Goal: Transaction & Acquisition: Purchase product/service

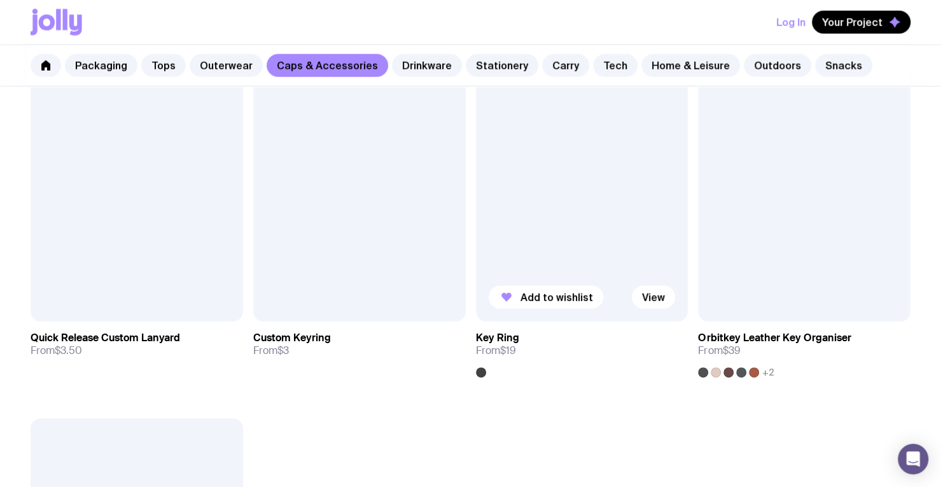
scroll to position [2024, 0]
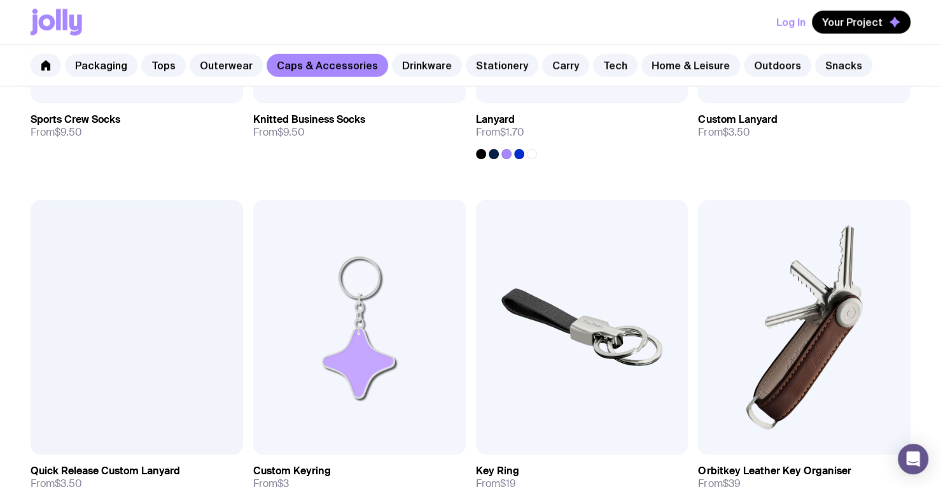
scroll to position [1889, 0]
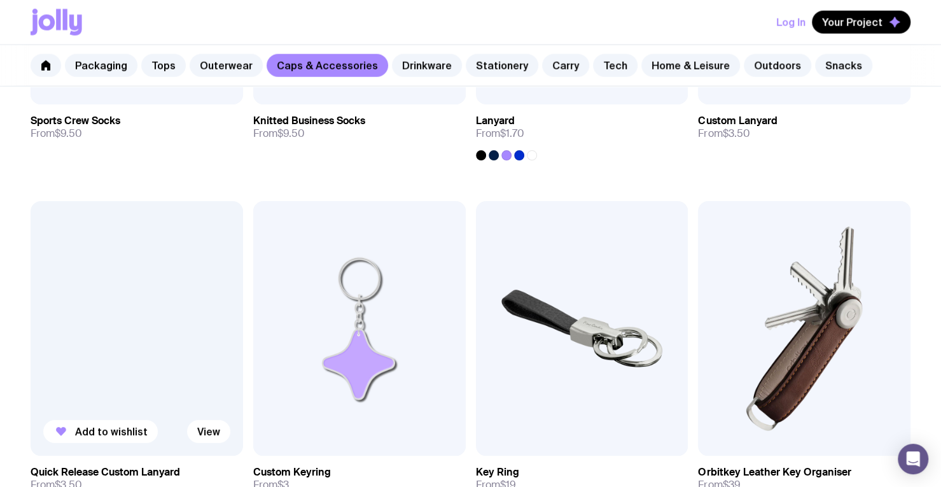
click at [95, 284] on div at bounding box center [137, 328] width 213 height 255
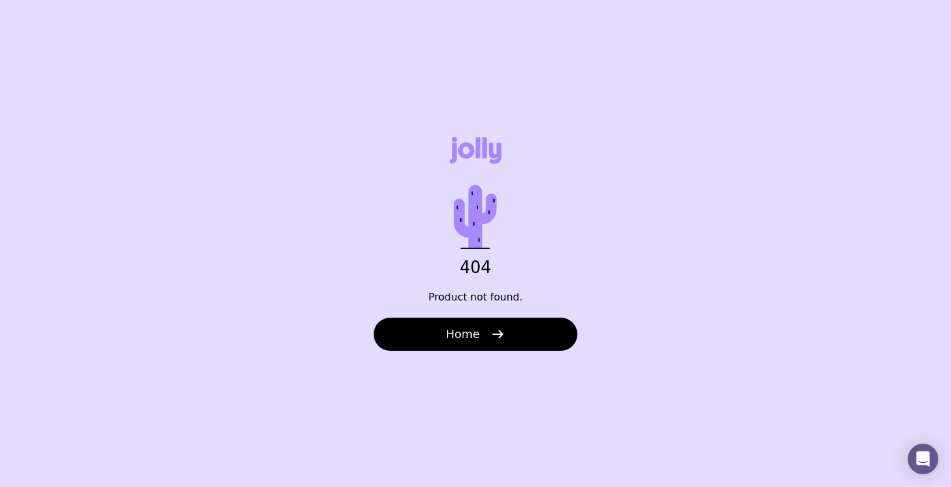
click at [480, 342] on button "Home" at bounding box center [476, 334] width 204 height 33
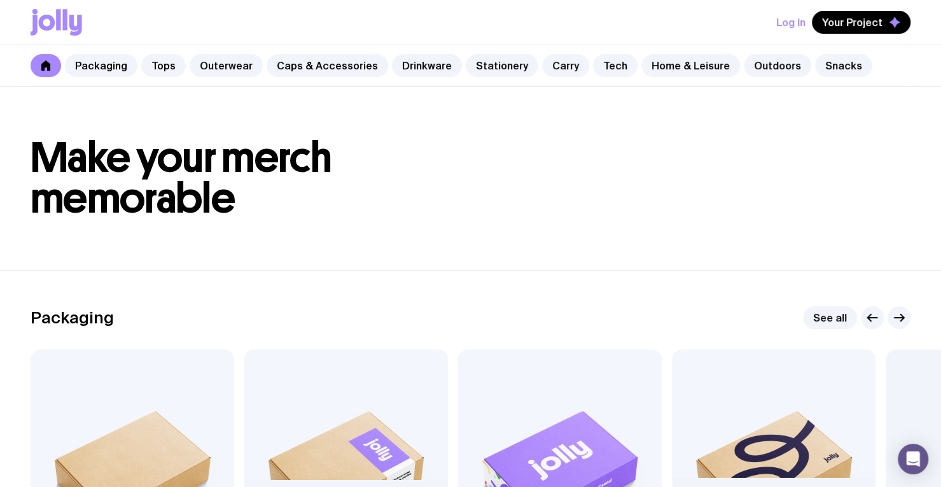
scroll to position [99, 0]
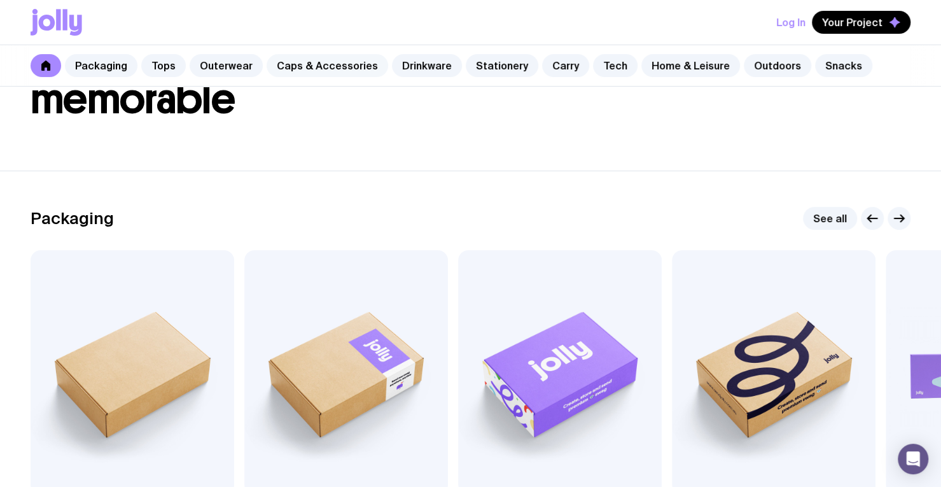
click at [348, 57] on link "Caps & Accessories" at bounding box center [328, 65] width 122 height 23
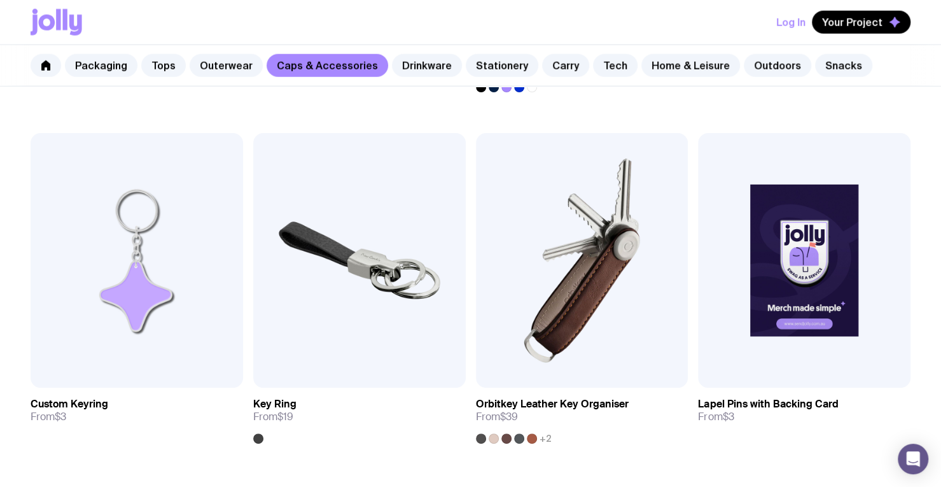
scroll to position [2020, 0]
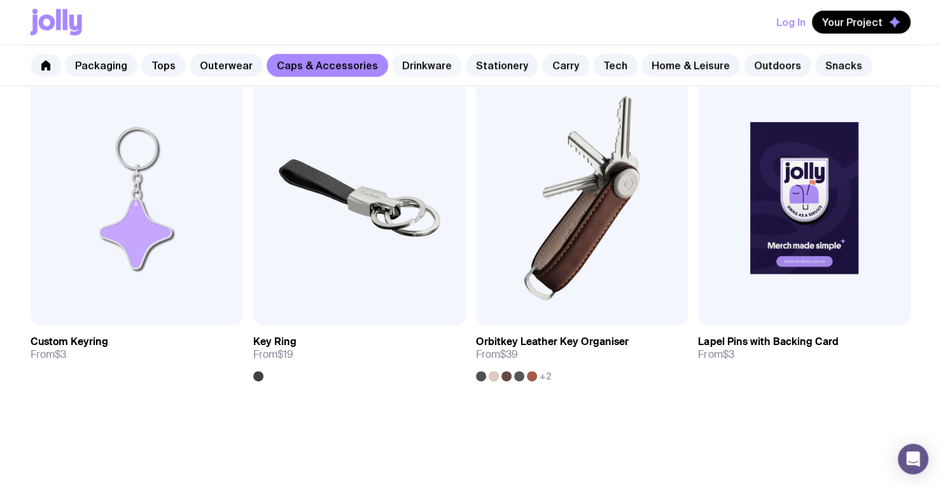
click at [403, 63] on link "Drinkware" at bounding box center [427, 65] width 70 height 23
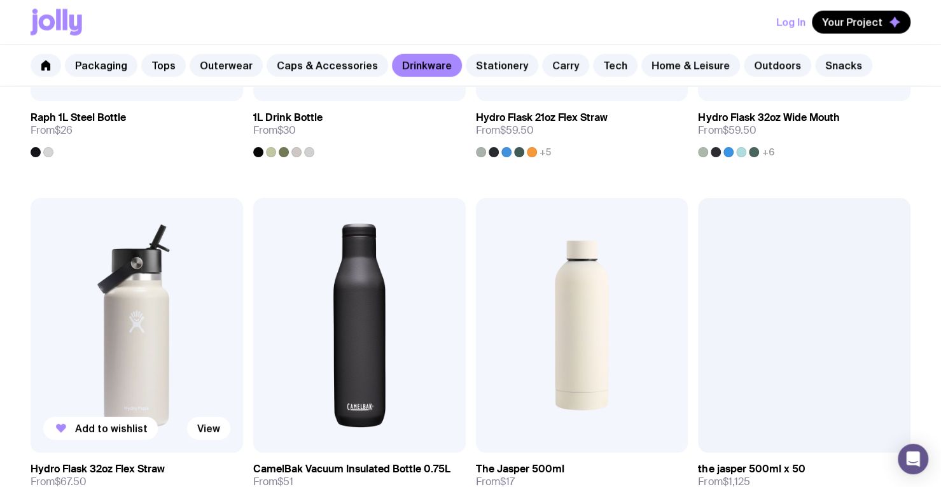
scroll to position [1892, 0]
click at [145, 286] on img at bounding box center [137, 326] width 213 height 255
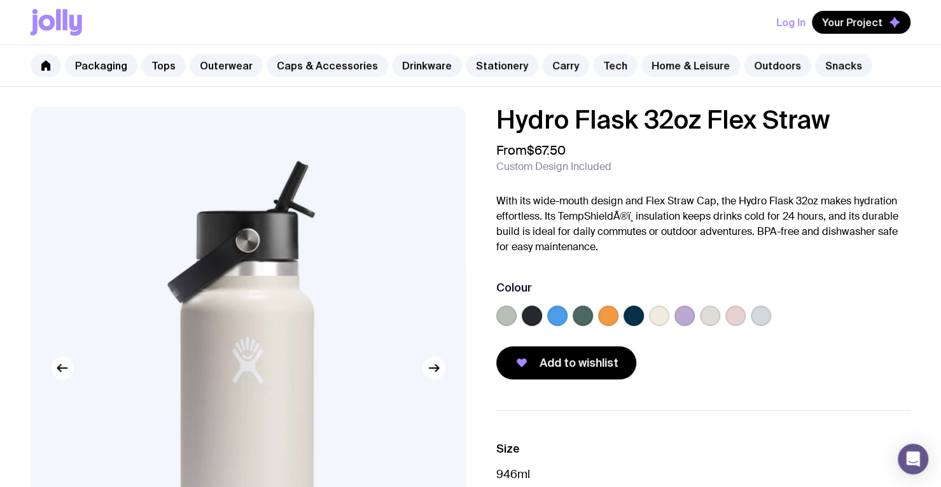
click at [684, 312] on label at bounding box center [685, 316] width 20 height 20
click at [0, 0] on input "radio" at bounding box center [0, 0] width 0 height 0
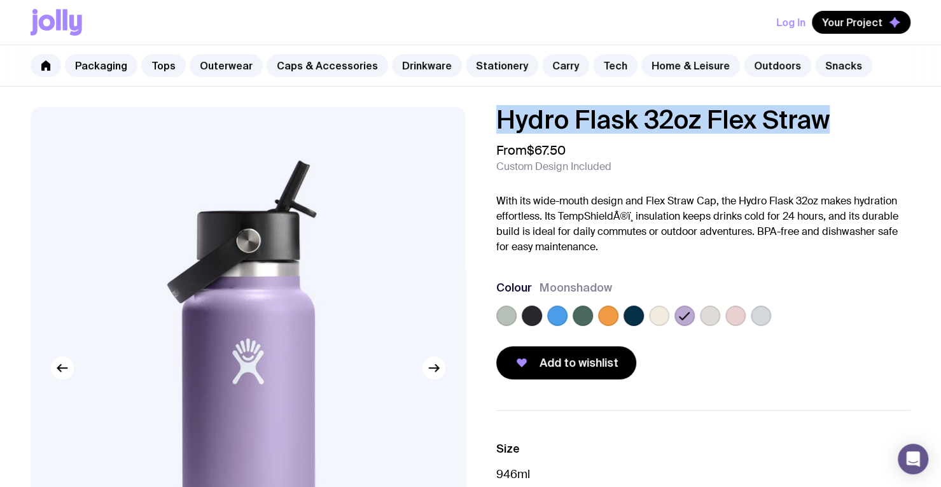
drag, startPoint x: 831, startPoint y: 117, endPoint x: 497, endPoint y: 124, distance: 334.3
click at [497, 124] on h1 "Hydro Flask 32oz Flex Straw" at bounding box center [704, 119] width 415 height 25
copy h1 "Hydro Flask 32oz Flex Straw"
click at [490, 55] on link "Stationery" at bounding box center [502, 65] width 73 height 23
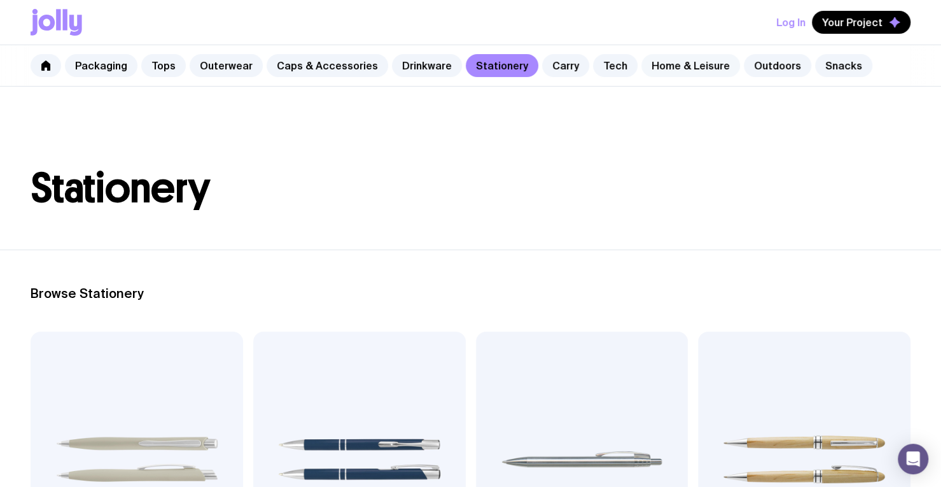
click at [656, 69] on link "Home & Leisure" at bounding box center [691, 65] width 99 height 23
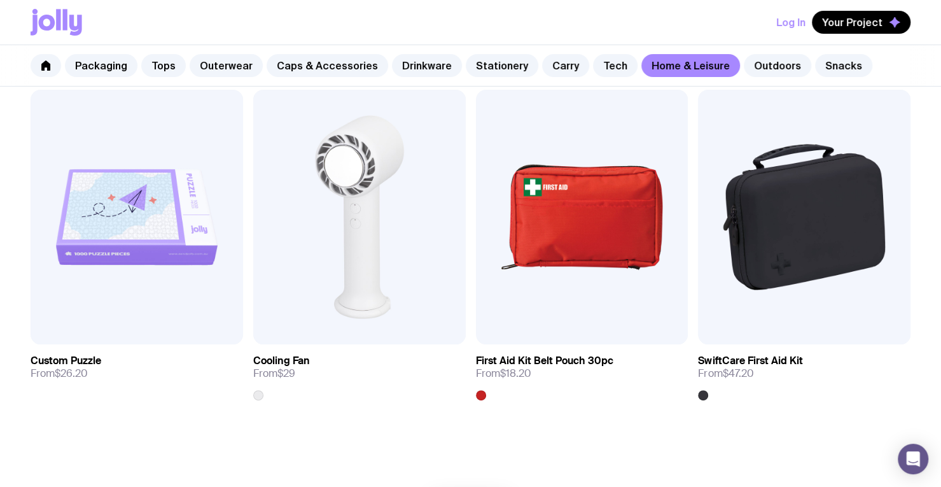
scroll to position [2702, 0]
